Goal: Information Seeking & Learning: Find specific fact

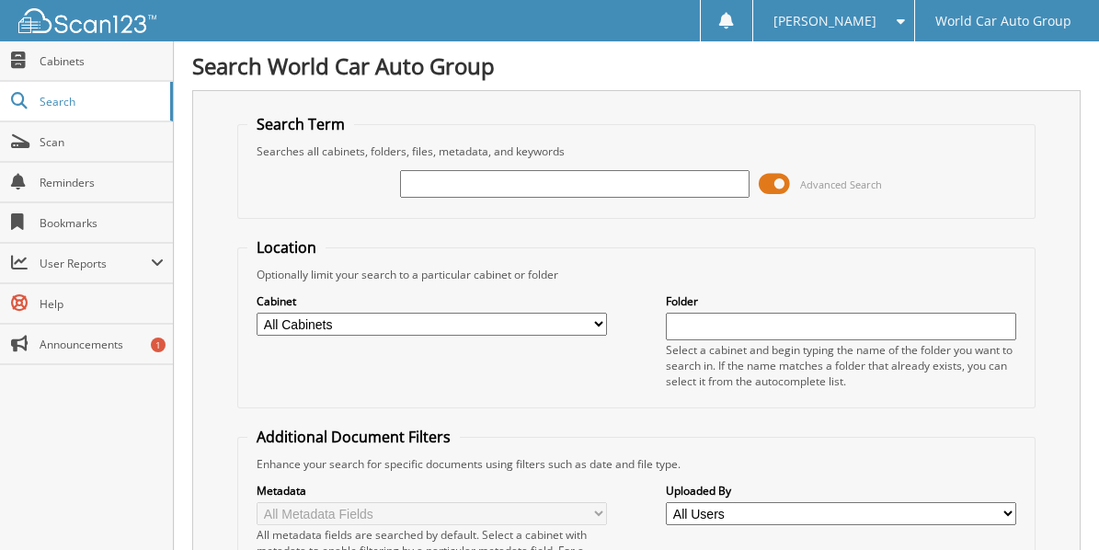
click at [449, 182] on input "text" at bounding box center [574, 184] width 349 height 28
type input "322670"
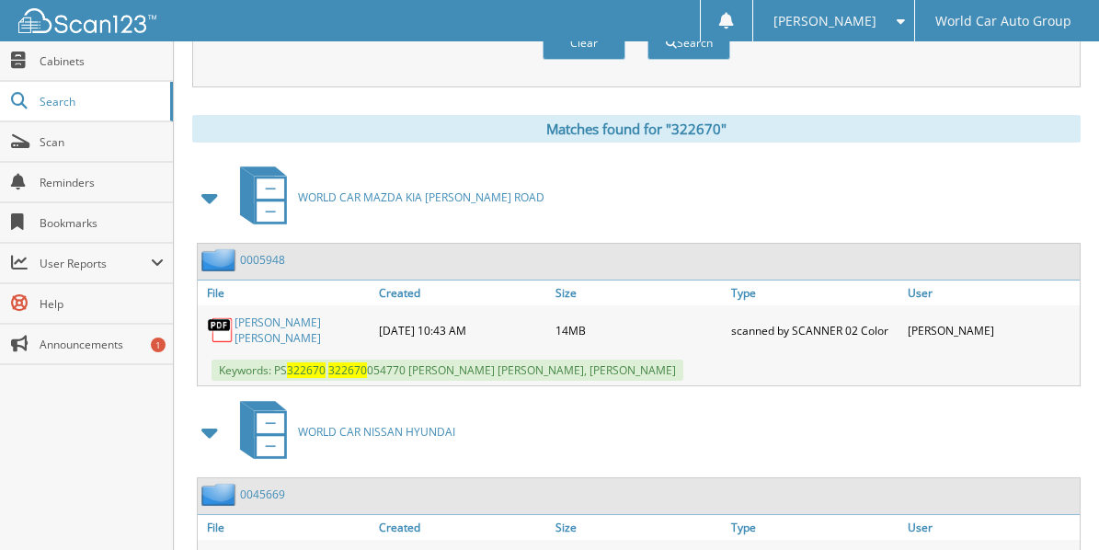
scroll to position [736, 0]
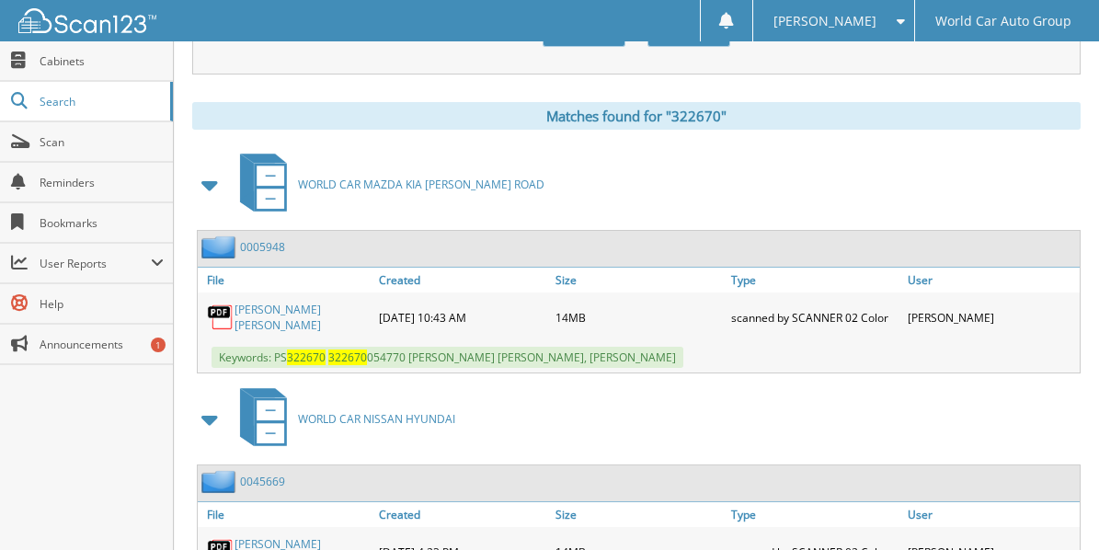
click at [251, 302] on link "[PERSON_NAME] [PERSON_NAME]" at bounding box center [302, 317] width 135 height 31
